Goal: Download file/media

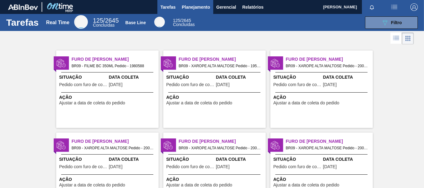
click at [209, 4] on span "Planejamento" at bounding box center [196, 6] width 28 height 7
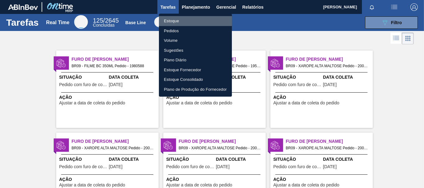
click at [195, 20] on li "Estoque" at bounding box center [195, 21] width 73 height 10
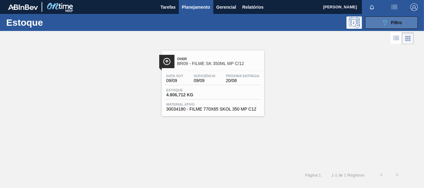
click at [395, 19] on div "089F7B8B-B2A5-4AFE-B5C0-19BA573D28AC Filtro" at bounding box center [391, 22] width 21 height 7
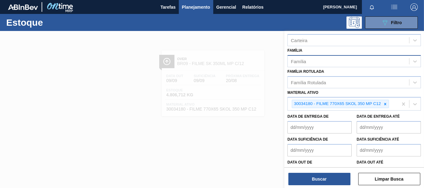
scroll to position [110, 0]
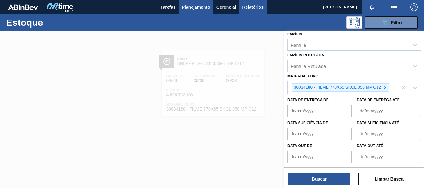
click at [243, 1] on button "Relatórios" at bounding box center [252, 7] width 27 height 14
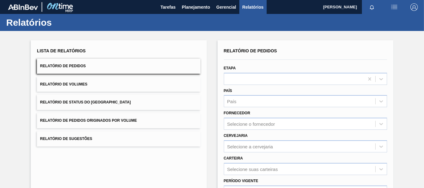
click at [129, 66] on button "Relatório de Pedidos" at bounding box center [118, 66] width 163 height 15
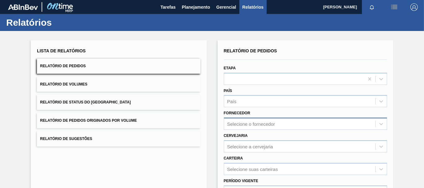
scroll to position [31, 0]
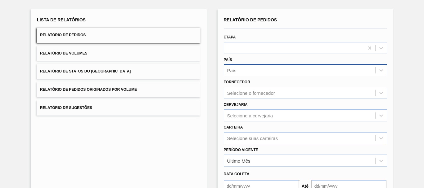
click at [259, 71] on div "País" at bounding box center [299, 70] width 151 height 9
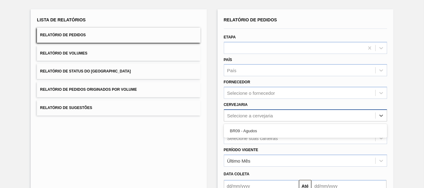
click at [253, 116] on div "Selecione a cervejaria" at bounding box center [250, 115] width 46 height 5
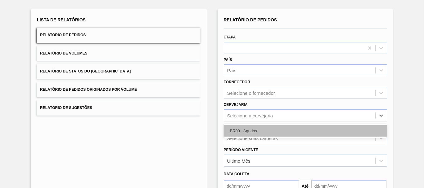
click at [239, 131] on div "BR09 - Agudos" at bounding box center [305, 130] width 163 height 11
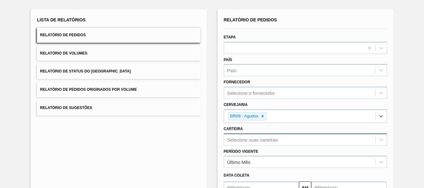
scroll to position [101, 0]
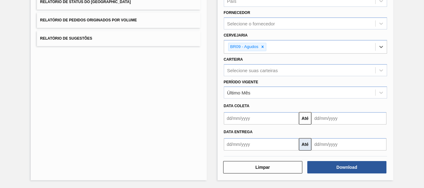
click at [300, 149] on button "Até" at bounding box center [305, 144] width 12 height 12
click at [302, 144] on button "Até" at bounding box center [305, 144] width 12 height 12
click at [265, 143] on input "text" at bounding box center [261, 144] width 75 height 12
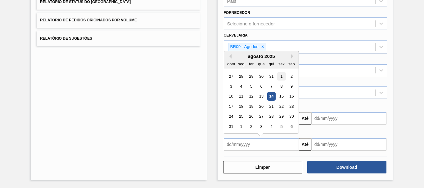
click at [281, 79] on div "1" at bounding box center [281, 76] width 8 height 8
type input "[DATE]"
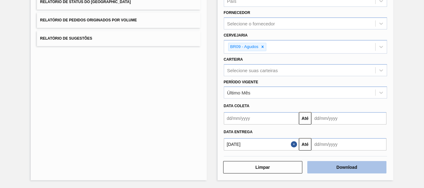
click at [332, 173] on button "Download" at bounding box center [346, 167] width 79 height 12
click at [325, 172] on button "Download" at bounding box center [346, 167] width 79 height 12
click at [329, 162] on button "Download" at bounding box center [346, 167] width 79 height 12
